Goal: Task Accomplishment & Management: Manage account settings

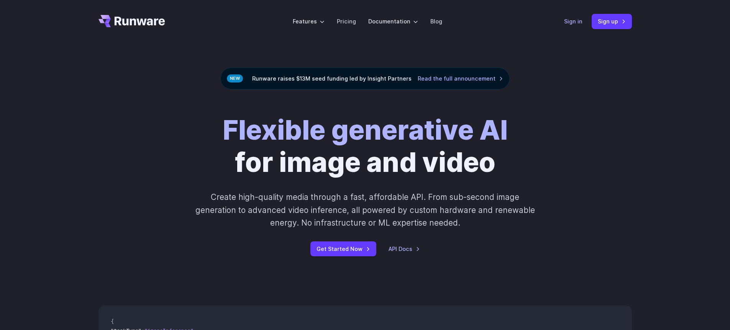
click at [572, 22] on link "Sign in" at bounding box center [573, 21] width 18 height 9
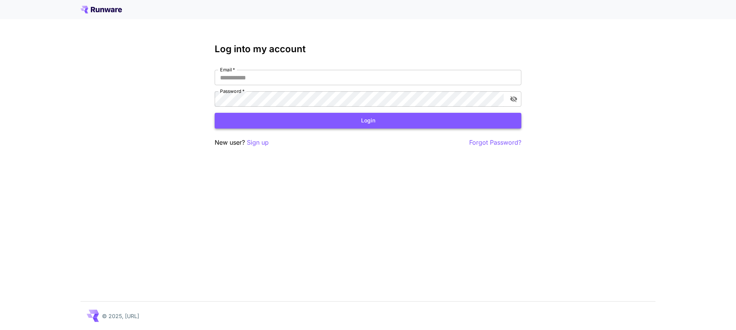
type input "**********"
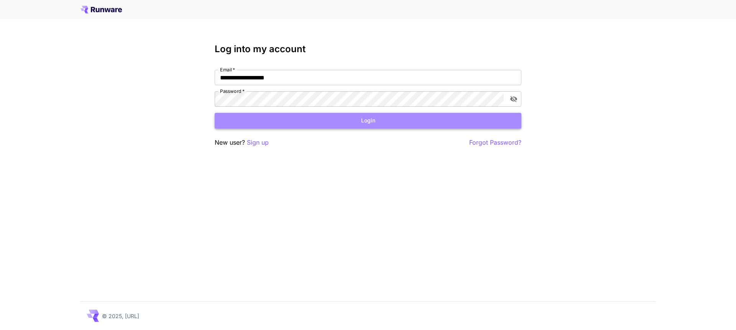
click at [334, 120] on button "Login" at bounding box center [368, 121] width 307 height 16
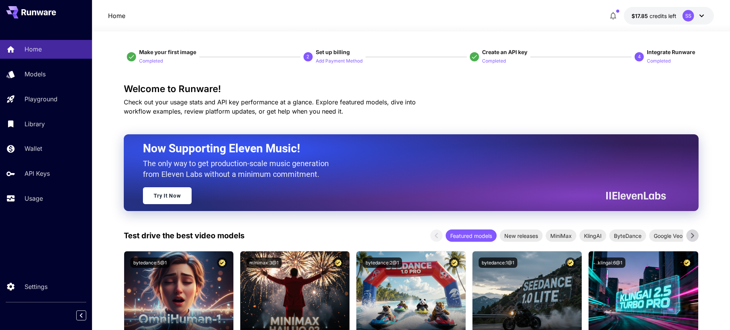
click at [610, 11] on icon "button" at bounding box center [613, 15] width 9 height 9
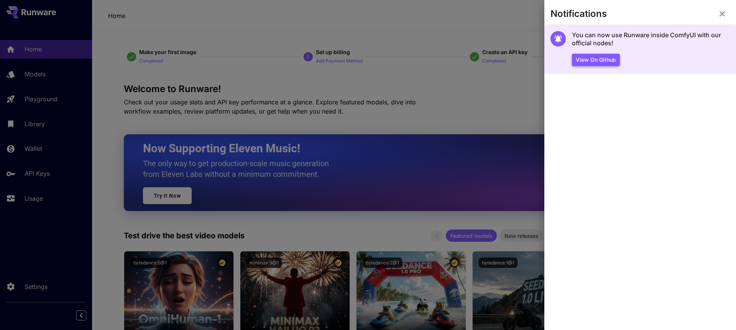
click at [592, 64] on button "View on Github" at bounding box center [596, 60] width 48 height 13
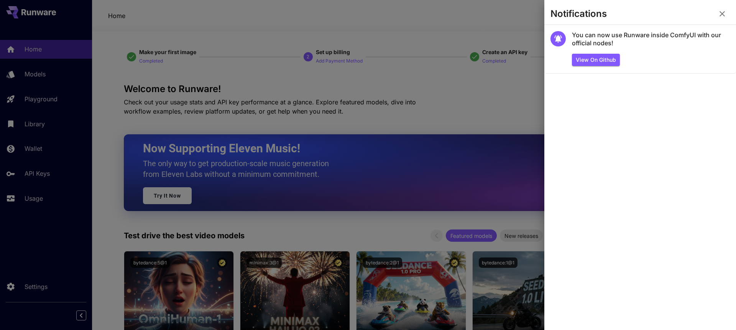
click at [264, 84] on div at bounding box center [368, 165] width 736 height 330
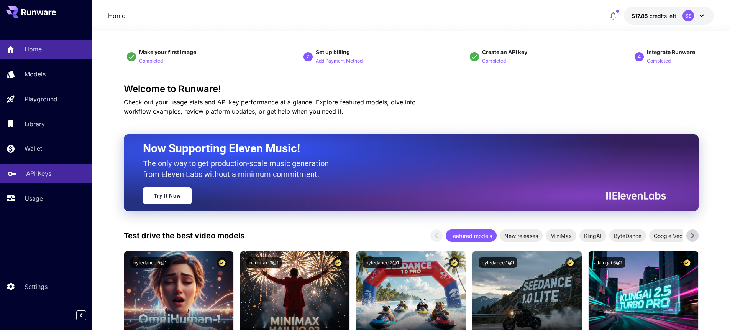
click at [39, 177] on p "API Keys" at bounding box center [38, 173] width 25 height 9
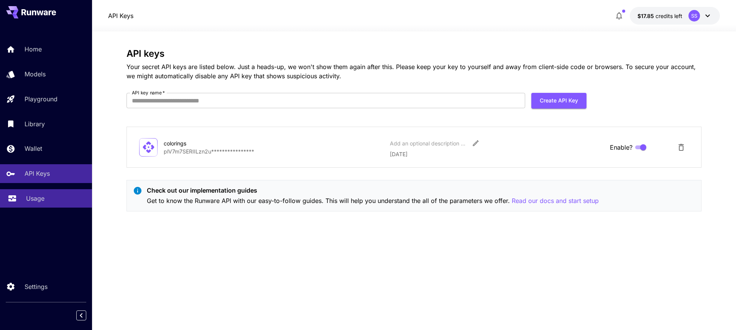
click at [23, 199] on link "Usage" at bounding box center [46, 198] width 92 height 19
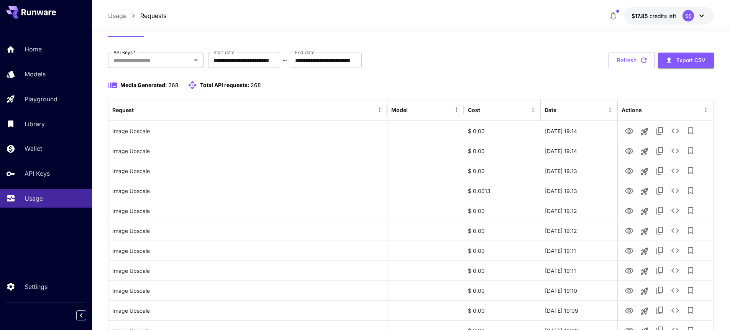
scroll to position [55, 0]
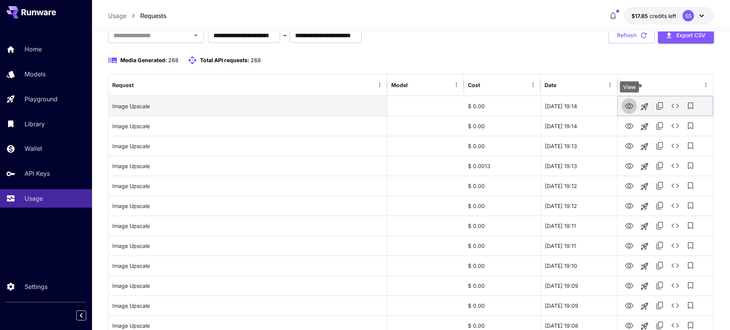
click at [628, 105] on icon "View" at bounding box center [629, 106] width 8 height 6
click at [678, 106] on icon "See details" at bounding box center [675, 105] width 8 height 5
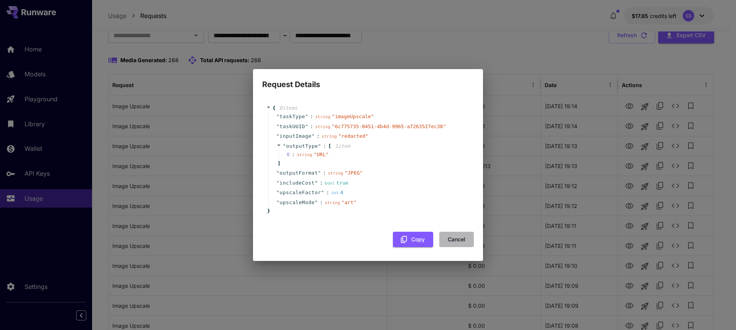
click at [449, 239] on button "Cancel" at bounding box center [456, 239] width 34 height 16
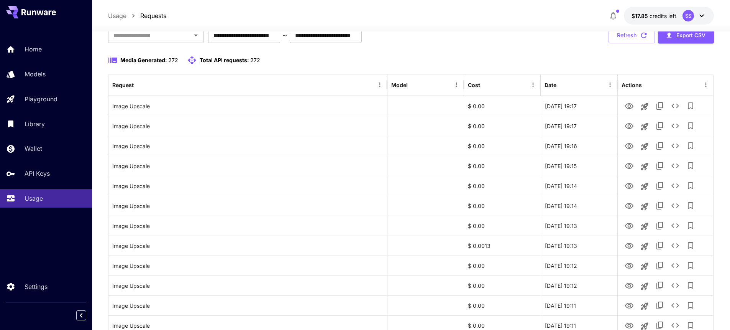
scroll to position [55, 0]
